Goal: Register for event/course

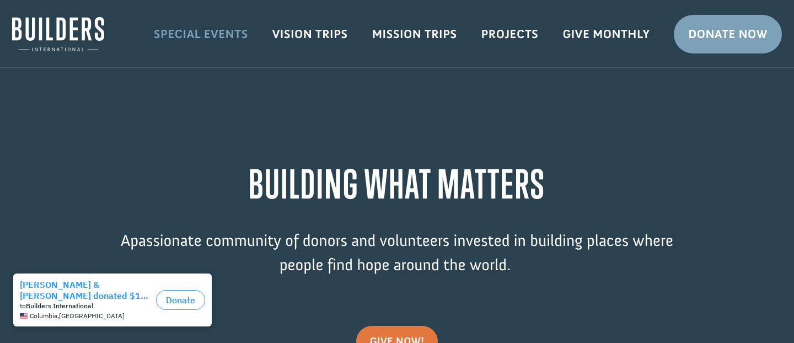
click at [219, 34] on link "Special Events" at bounding box center [201, 34] width 119 height 32
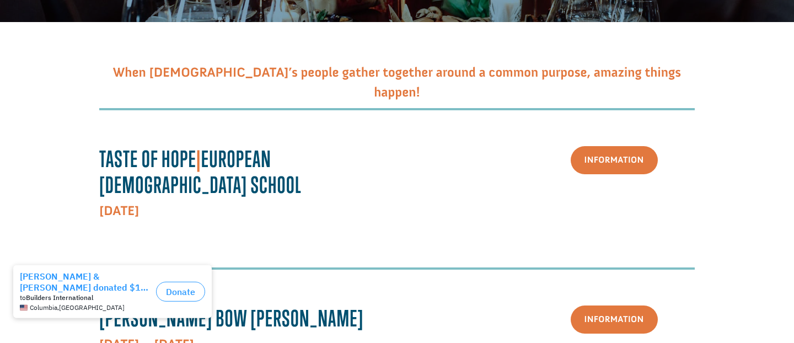
scroll to position [171, 0]
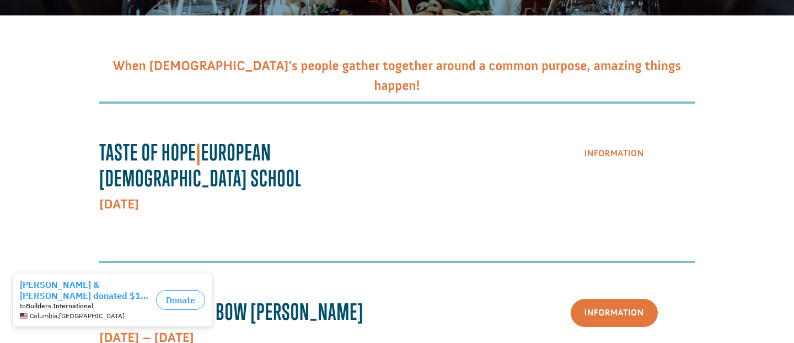
click at [601, 153] on link "Information" at bounding box center [614, 154] width 87 height 28
